Goal: Navigation & Orientation: Understand site structure

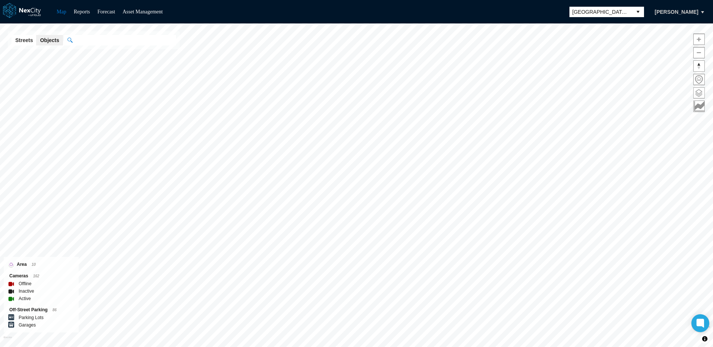
click at [699, 91] on span at bounding box center [698, 93] width 11 height 11
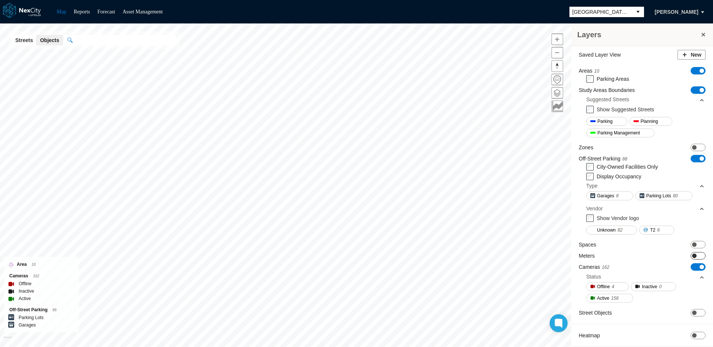
click at [693, 257] on span "ON OFF" at bounding box center [697, 255] width 15 height 7
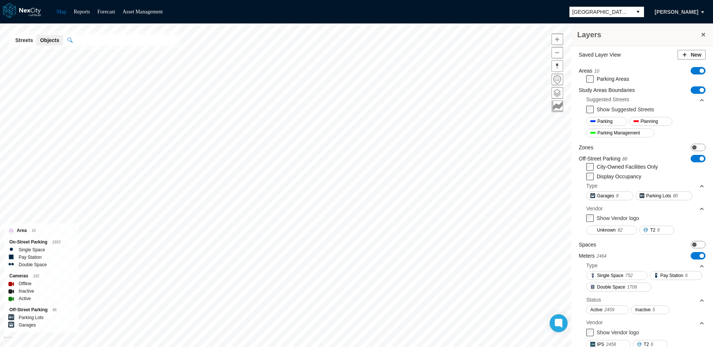
click at [693, 255] on span "ON OFF" at bounding box center [697, 255] width 15 height 7
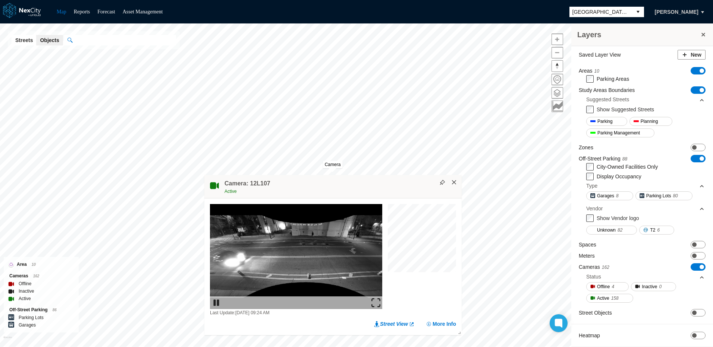
click at [455, 182] on button "×" at bounding box center [454, 182] width 7 height 7
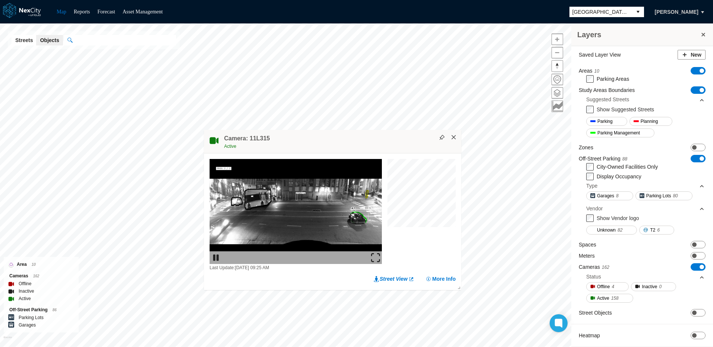
click at [452, 138] on button "×" at bounding box center [453, 137] width 7 height 7
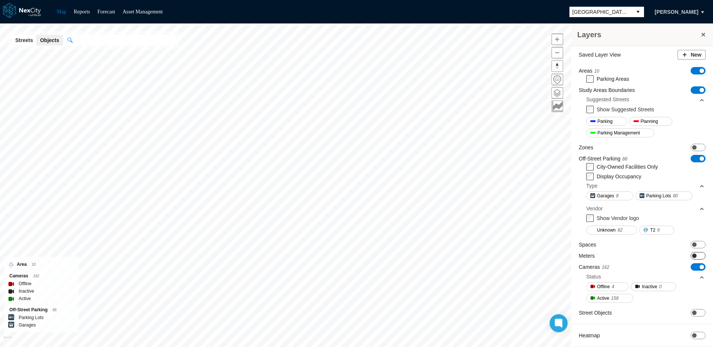
click at [695, 257] on span "ON OFF" at bounding box center [697, 255] width 15 height 7
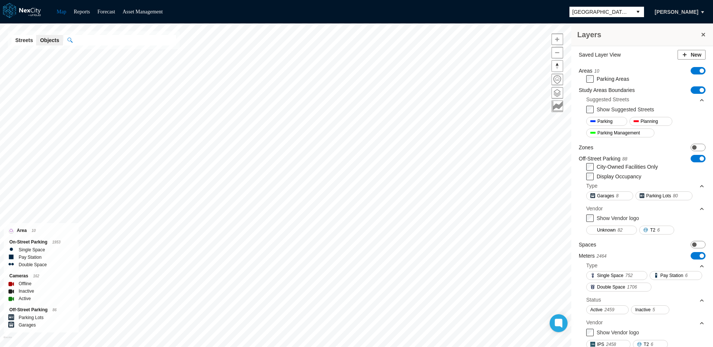
click at [691, 257] on span "ON OFF" at bounding box center [697, 255] width 15 height 7
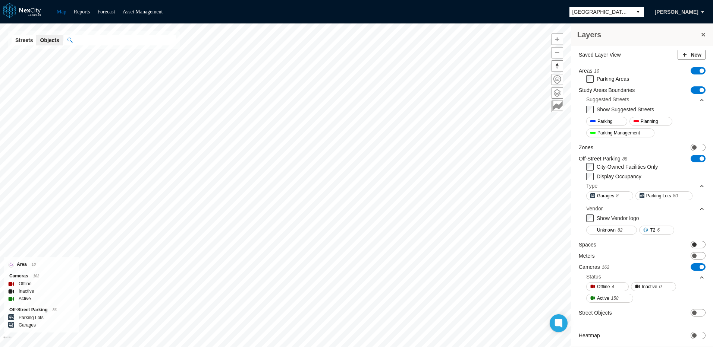
click at [694, 245] on span "ON OFF" at bounding box center [697, 244] width 15 height 7
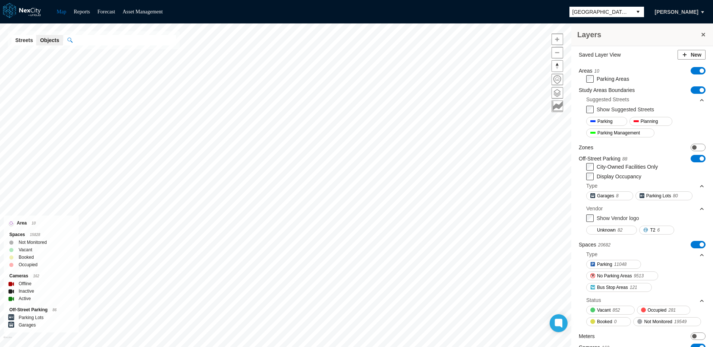
click at [690, 246] on span "ON OFF" at bounding box center [697, 244] width 15 height 7
